Goal: Communication & Community: Share content

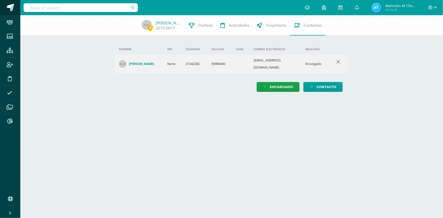
click at [12, 7] on span at bounding box center [11, 8] width 8 height 8
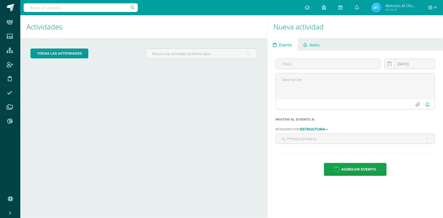
click at [313, 45] on span "Aviso" at bounding box center [314, 45] width 10 height 12
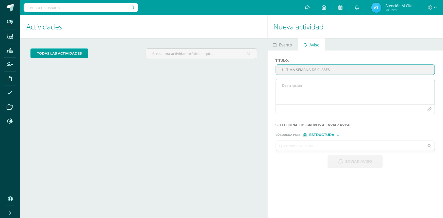
type input "ÚLTIMA SEMANA DE CLASES"
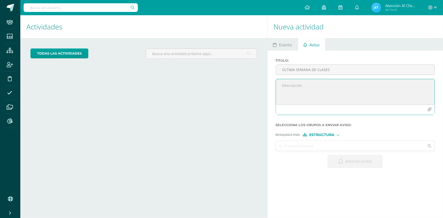
click at [305, 92] on textarea at bounding box center [355, 91] width 159 height 25
type textarea "Estimados padres de familia, Deseamos una semana llena de bendiciones. Comparti…"
click at [430, 109] on icon "button" at bounding box center [429, 109] width 4 height 4
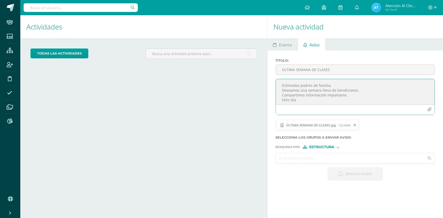
click at [324, 156] on input "text" at bounding box center [350, 158] width 149 height 10
type input "prep"
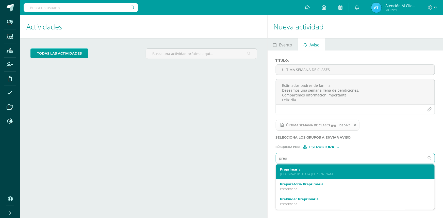
click at [292, 171] on label "Preprimaria" at bounding box center [352, 169] width 144 height 4
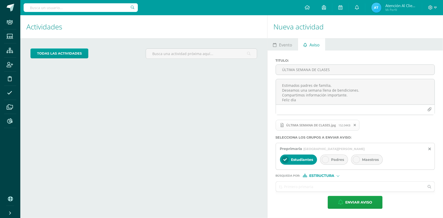
drag, startPoint x: 328, startPoint y: 160, endPoint x: 325, endPoint y: 160, distance: 3.3
click at [328, 160] on div at bounding box center [325, 159] width 7 height 7
click at [294, 161] on span "Estudiantes" at bounding box center [302, 159] width 22 height 5
click at [286, 192] on ul at bounding box center [355, 192] width 160 height 1
click at [291, 187] on input "text" at bounding box center [350, 187] width 149 height 10
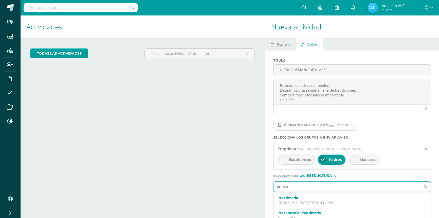
type input "primaria"
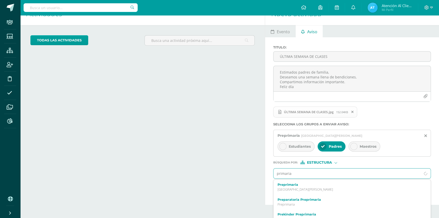
scroll to position [21, 0]
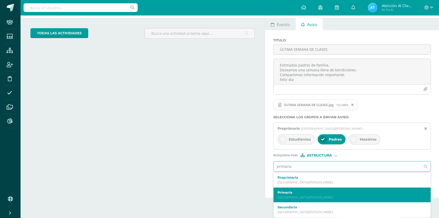
click at [291, 199] on p "Colegio Bilingüe San Juan" at bounding box center [349, 197] width 143 height 4
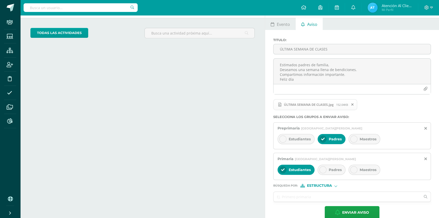
drag, startPoint x: 324, startPoint y: 171, endPoint x: 310, endPoint y: 171, distance: 14.2
click at [323, 171] on icon at bounding box center [323, 170] width 4 height 4
click at [297, 170] on span "Estudiantes" at bounding box center [300, 169] width 22 height 5
click at [294, 198] on input "text" at bounding box center [347, 197] width 147 height 10
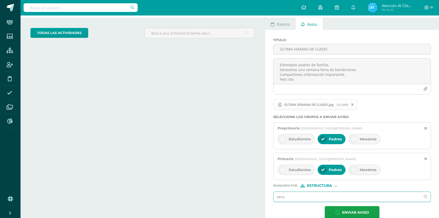
type input "secun"
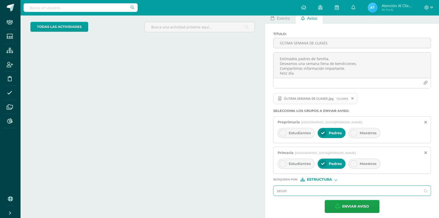
scroll to position [30, 0]
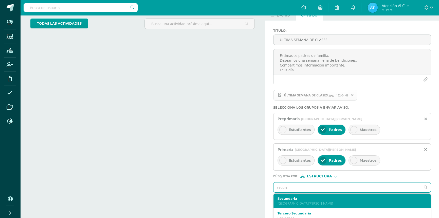
click at [292, 198] on label "Secundaria" at bounding box center [349, 199] width 143 height 4
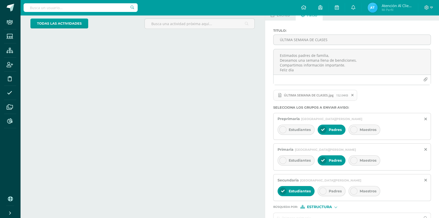
click at [332, 189] on span "Padres" at bounding box center [335, 191] width 13 height 5
click at [302, 191] on span "Estudiantes" at bounding box center [300, 191] width 22 height 5
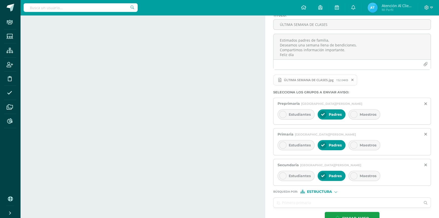
scroll to position [60, 0]
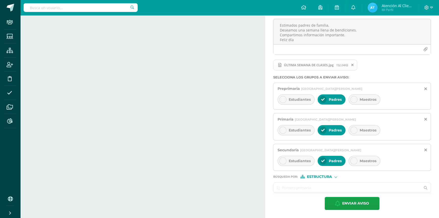
click at [301, 191] on input "text" at bounding box center [347, 188] width 147 height 10
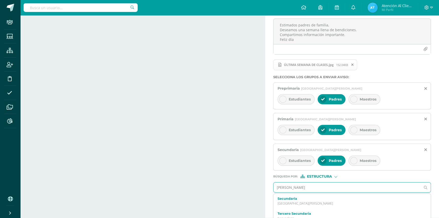
type input "bachi"
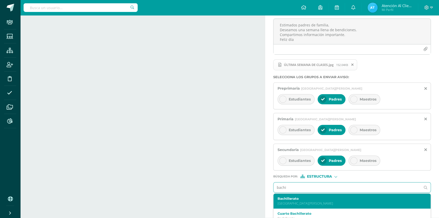
click at [309, 200] on label "Bachillerato" at bounding box center [349, 199] width 143 height 4
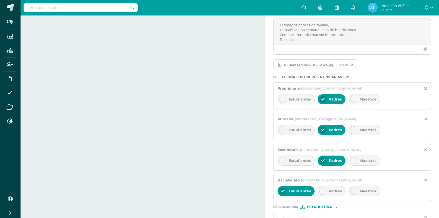
click at [325, 192] on div at bounding box center [323, 190] width 7 height 7
click at [308, 190] on span "Estudiantes" at bounding box center [300, 191] width 22 height 5
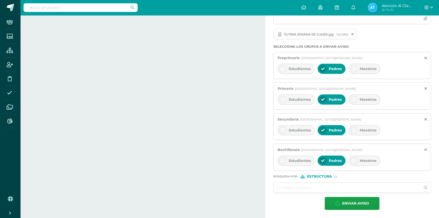
click at [323, 175] on span "Estructura" at bounding box center [319, 176] width 25 height 3
click at [323, 188] on span "Persona" at bounding box center [321, 189] width 18 height 3
click at [323, 188] on input "text" at bounding box center [347, 188] width 147 height 10
type input "atencion"
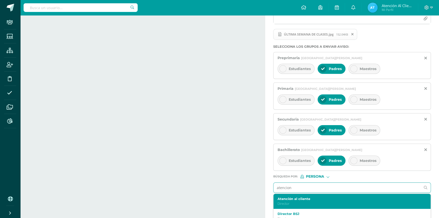
click at [300, 204] on p "Director" at bounding box center [349, 203] width 143 height 4
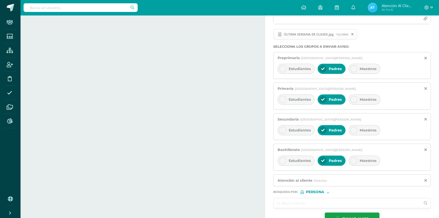
click at [294, 203] on input "text" at bounding box center [347, 203] width 147 height 10
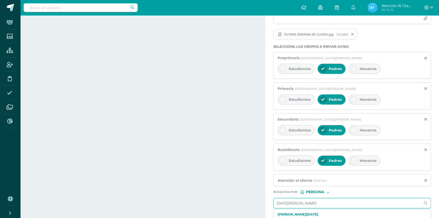
type input "lucia faja"
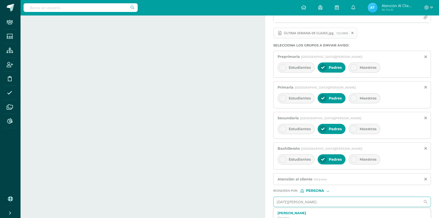
scroll to position [113, 0]
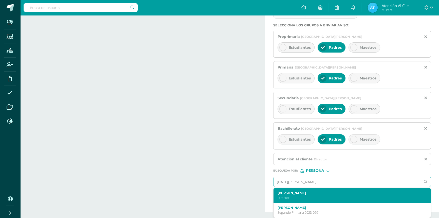
click at [301, 197] on p "Director" at bounding box center [349, 198] width 143 height 4
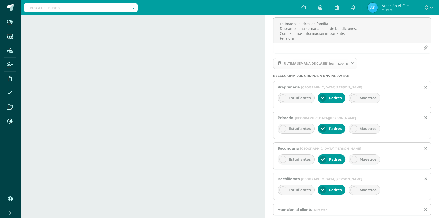
scroll to position [121, 0]
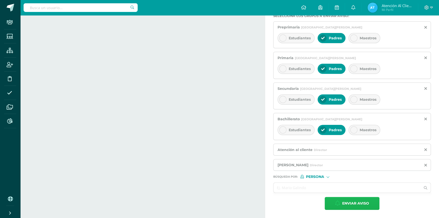
click at [365, 202] on span "Enviar aviso" at bounding box center [355, 203] width 27 height 12
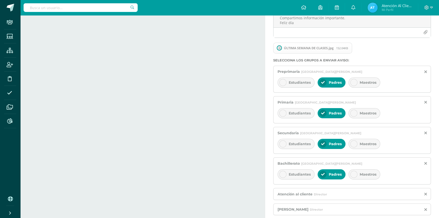
scroll to position [75, 0]
